Goal: Task Accomplishment & Management: Manage account settings

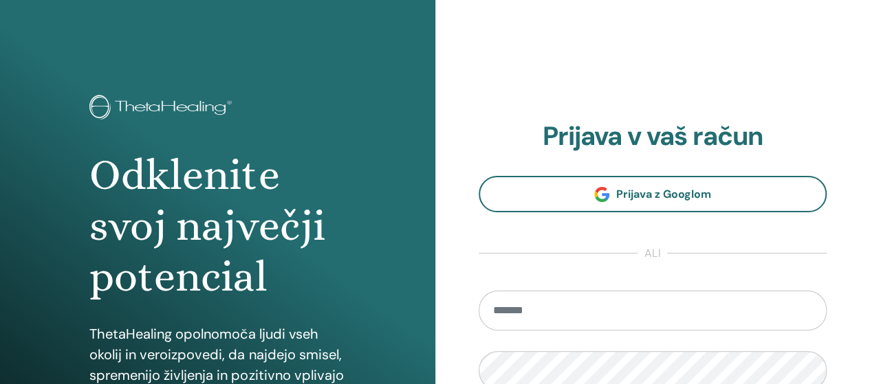
click at [555, 310] on input "email" at bounding box center [652, 311] width 349 height 40
type input "**********"
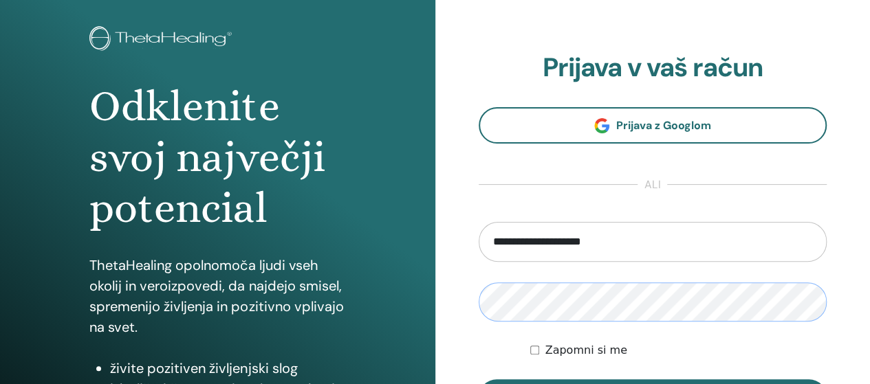
scroll to position [137, 0]
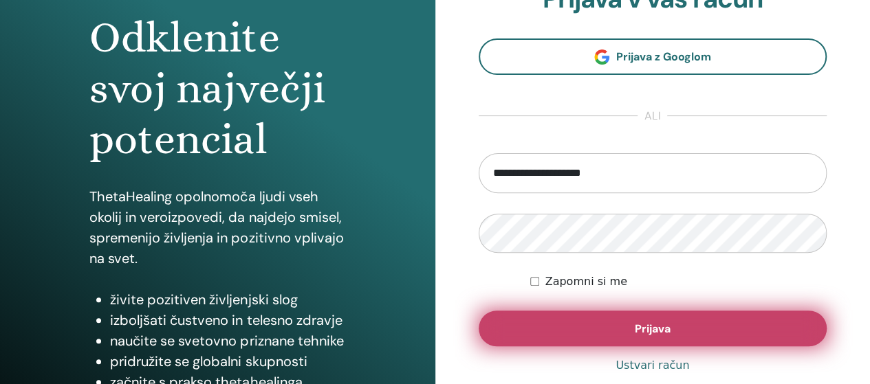
click at [648, 335] on span "Prijava" at bounding box center [653, 329] width 36 height 14
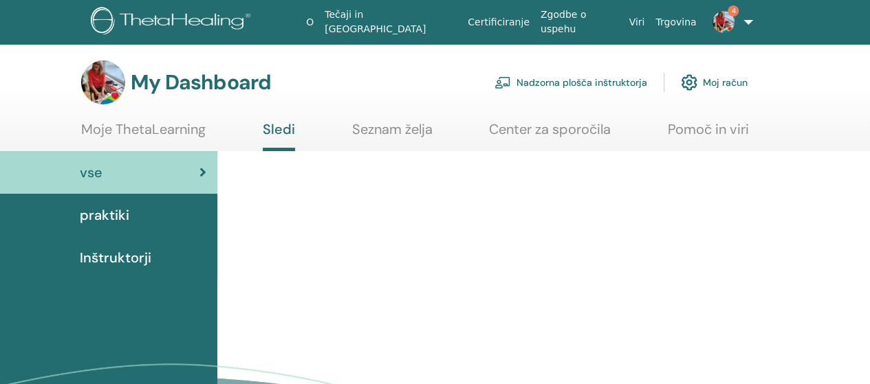
click at [608, 79] on link "Nadzorna plošča inštruktorja" at bounding box center [570, 82] width 153 height 30
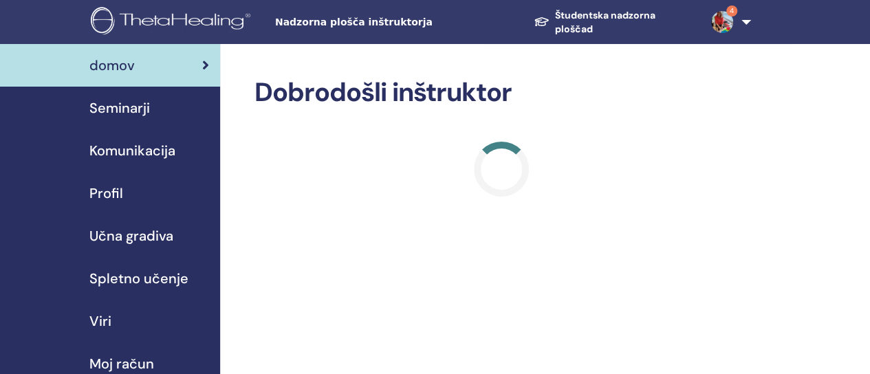
click at [118, 113] on font "Seminarji" at bounding box center [119, 108] width 60 height 18
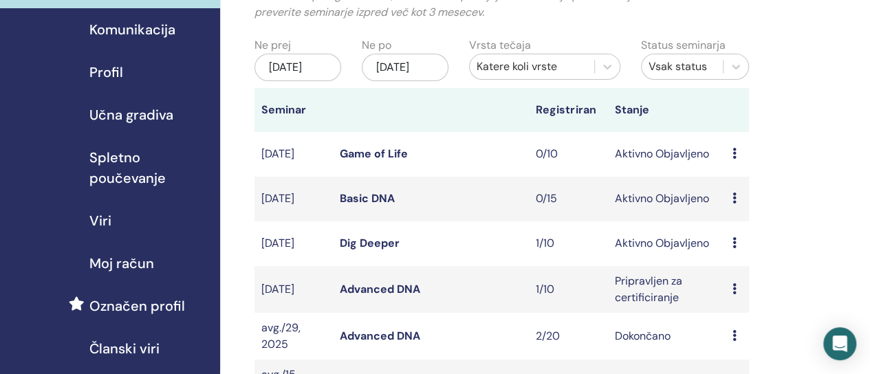
scroll to position [137, 0]
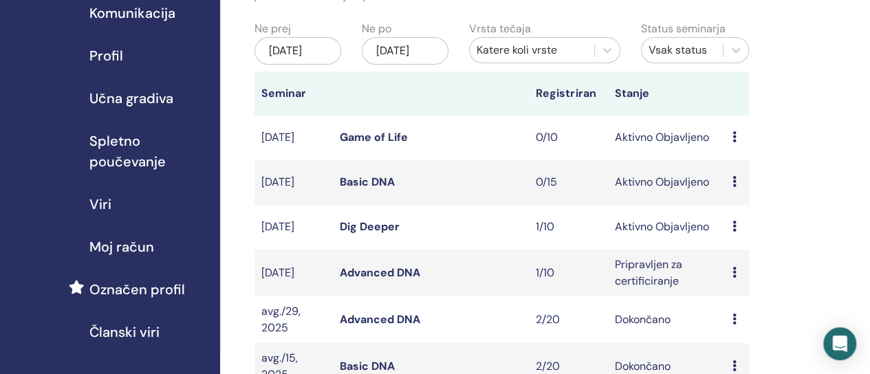
click at [375, 234] on link "Dig Deeper" at bounding box center [370, 226] width 60 height 14
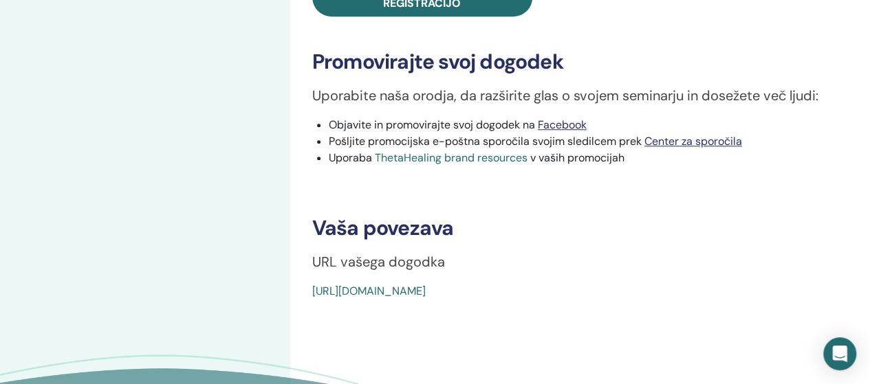
scroll to position [619, 0]
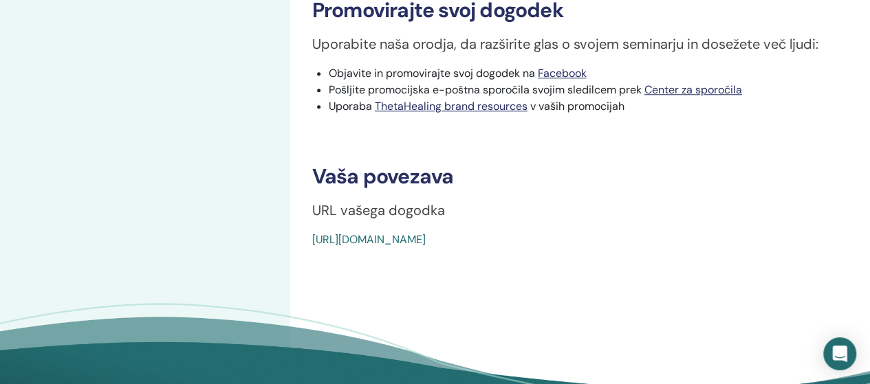
drag, startPoint x: 620, startPoint y: 239, endPoint x: 292, endPoint y: 245, distance: 328.0
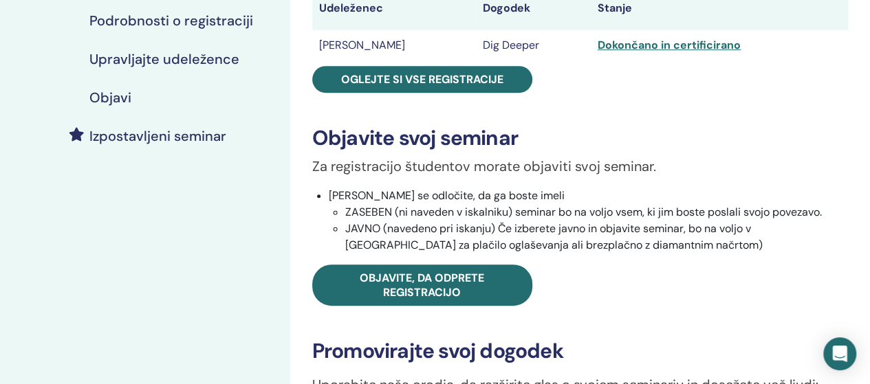
scroll to position [206, 0]
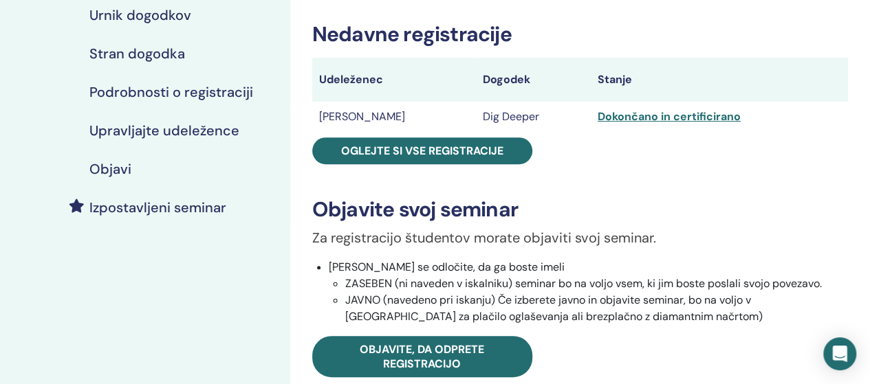
click at [124, 168] on h4 "Objavi" at bounding box center [110, 169] width 42 height 16
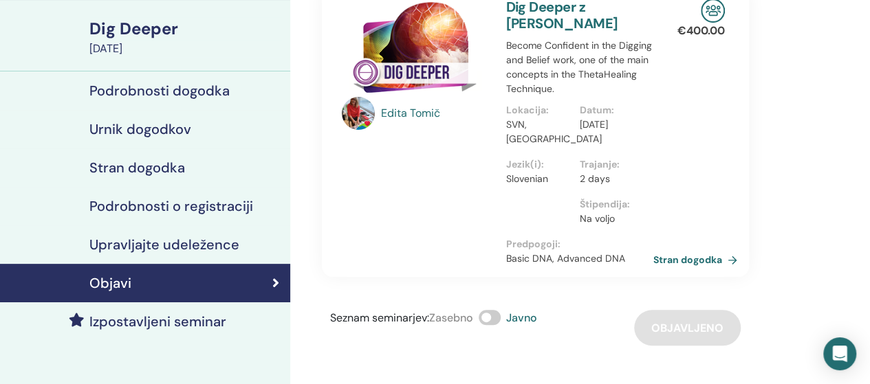
scroll to position [206, 0]
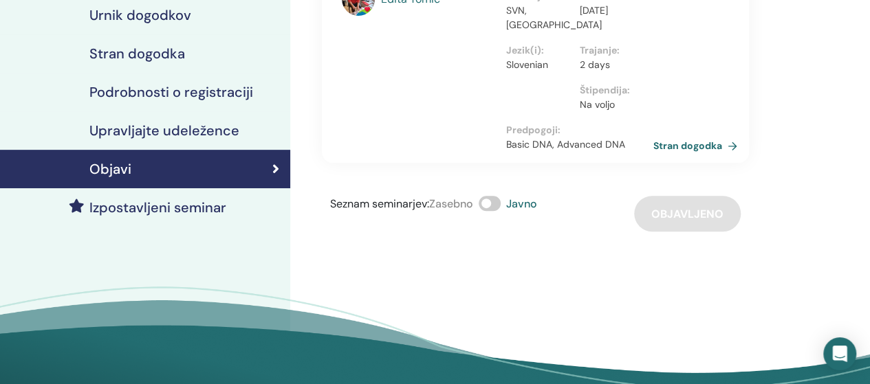
click at [195, 131] on h4 "Upravljajte udeležence" at bounding box center [164, 130] width 150 height 16
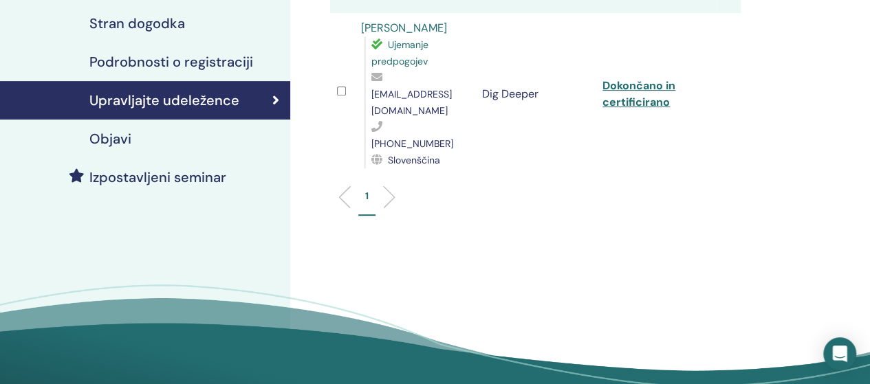
scroll to position [206, 0]
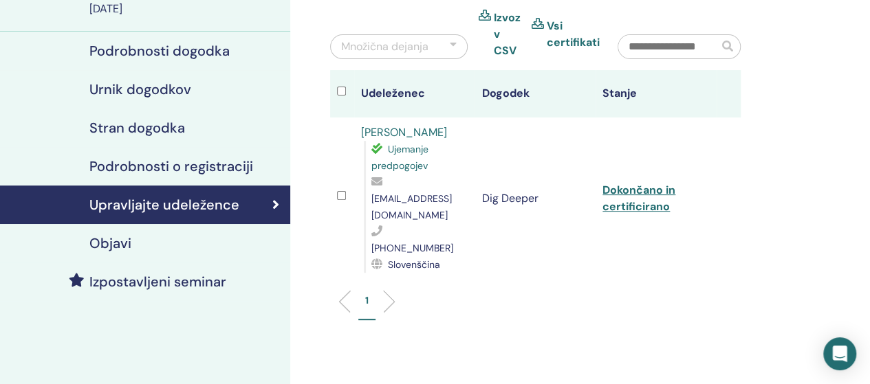
scroll to position [69, 0]
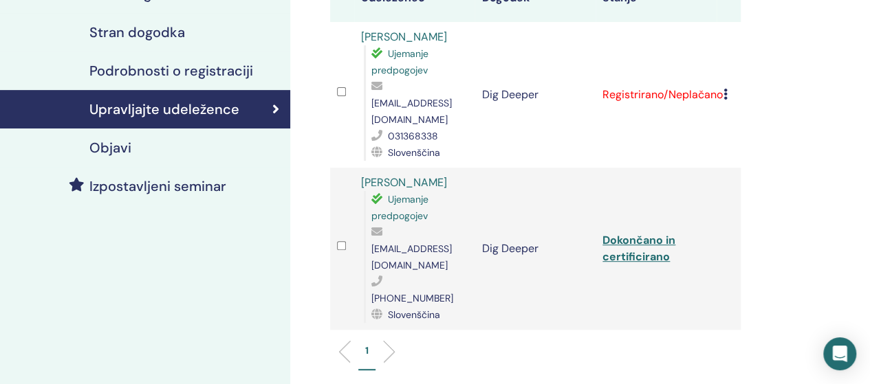
scroll to position [206, 0]
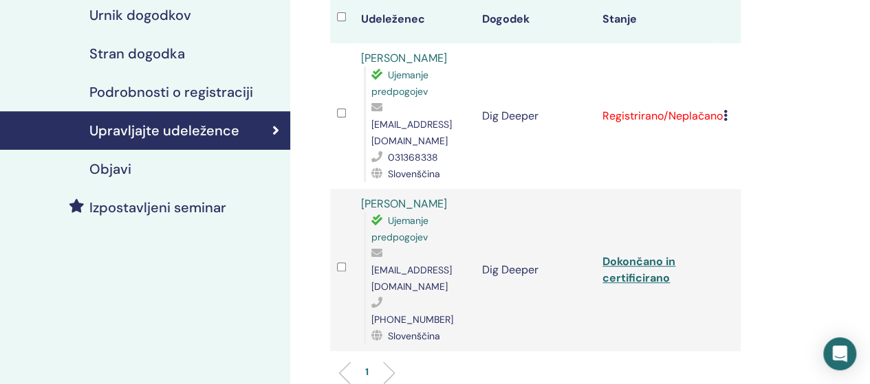
click at [725, 110] on icon at bounding box center [725, 115] width 4 height 11
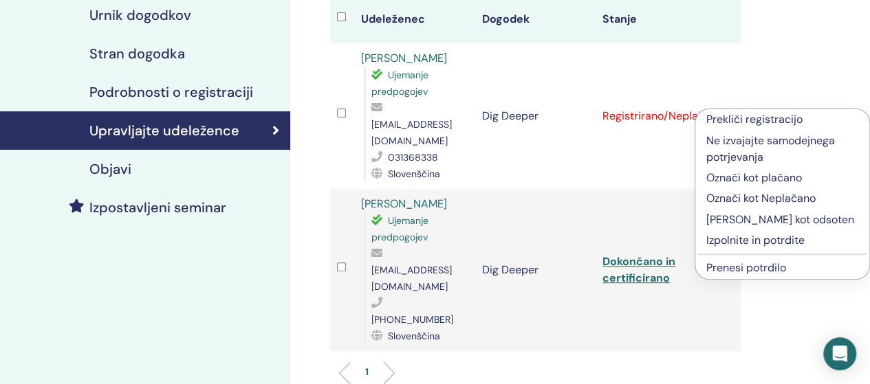
click at [764, 242] on p "Izpolnite in potrdite" at bounding box center [782, 240] width 152 height 16
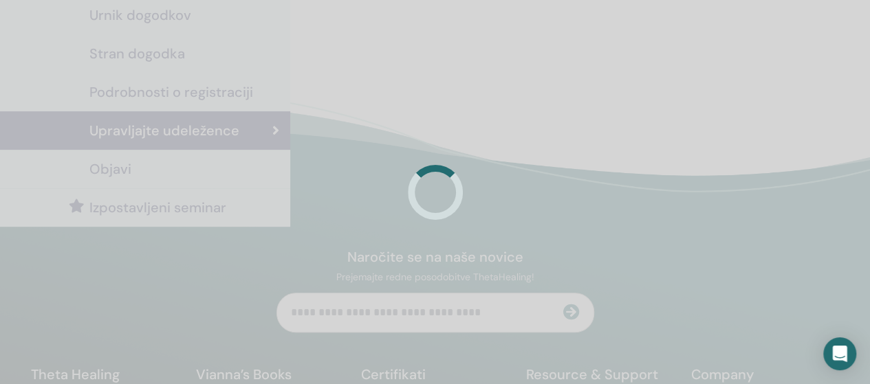
scroll to position [206, 0]
click at [629, 185] on div at bounding box center [435, 192] width 870 height 384
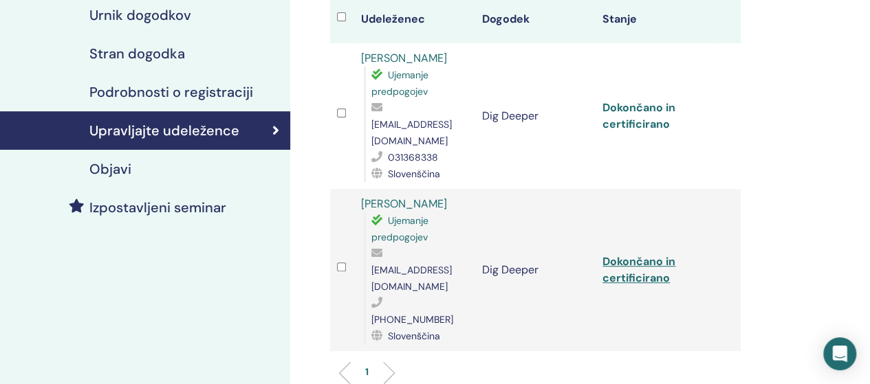
click at [650, 114] on link "Dokončano in certificirano" at bounding box center [638, 115] width 73 height 31
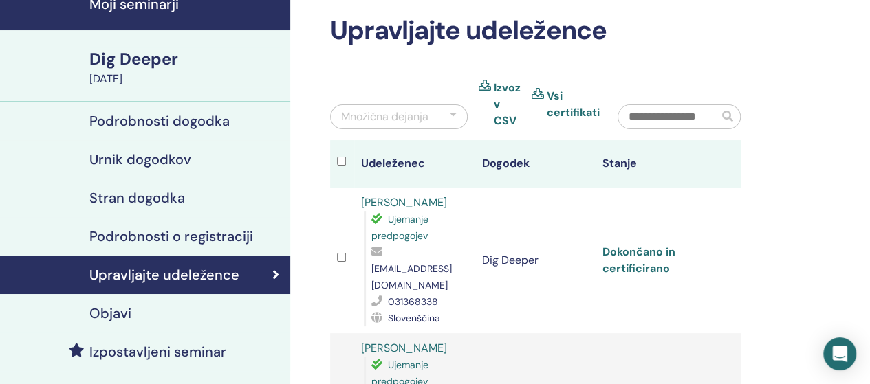
scroll to position [0, 0]
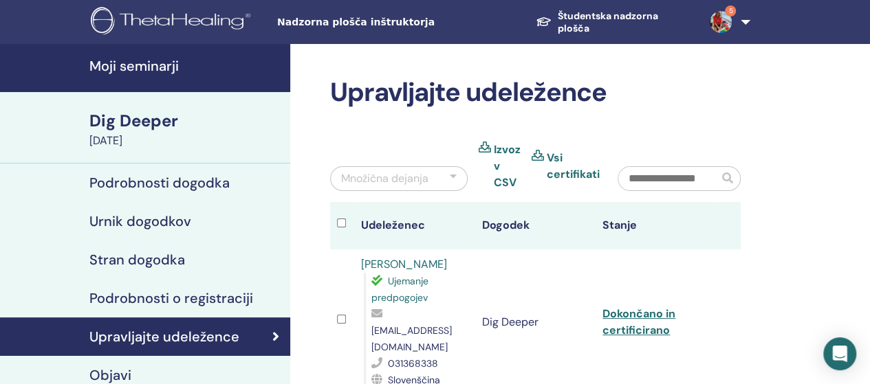
click at [552, 159] on link "Vsi certifikati" at bounding box center [573, 166] width 53 height 33
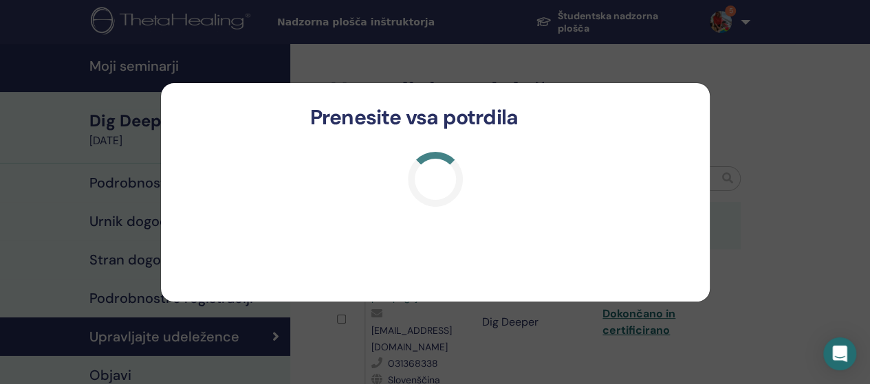
click at [552, 159] on div at bounding box center [435, 179] width 483 height 55
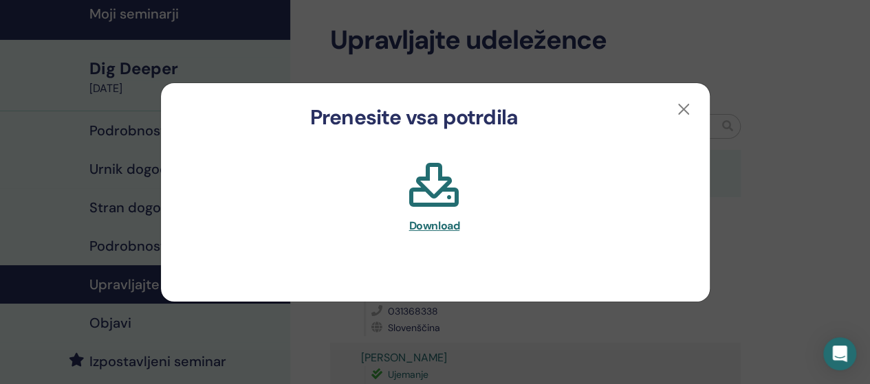
scroll to position [206, 0]
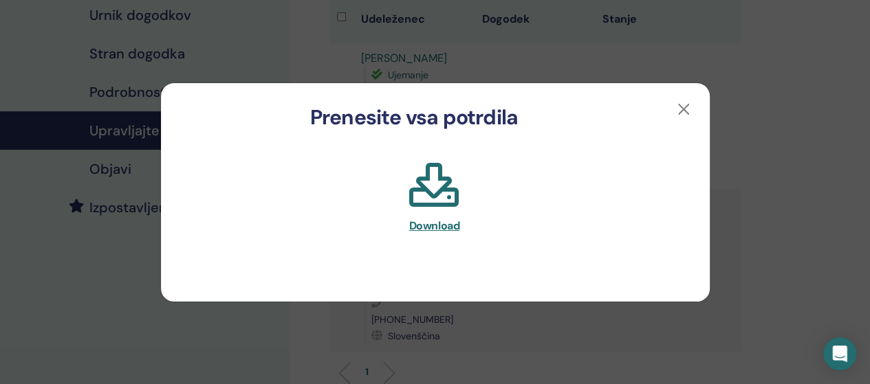
click at [446, 222] on span "Download" at bounding box center [434, 226] width 51 height 14
click at [685, 107] on button "button" at bounding box center [683, 109] width 22 height 22
